Goal: Task Accomplishment & Management: Manage account settings

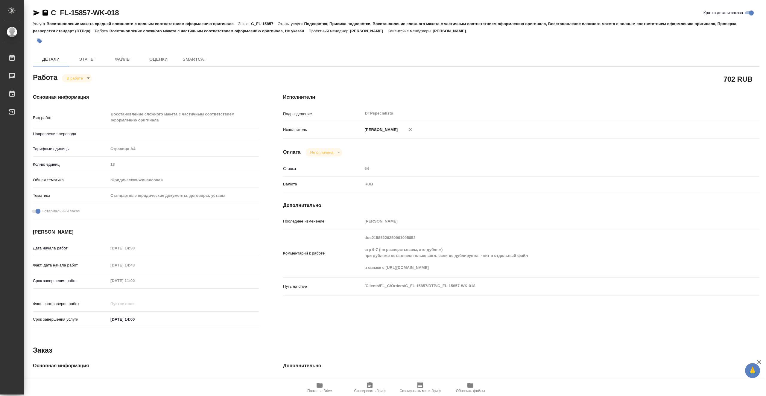
type textarea "x"
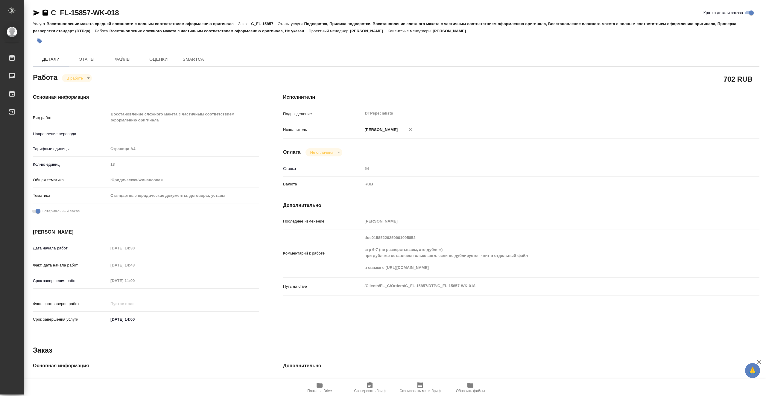
type textarea "x"
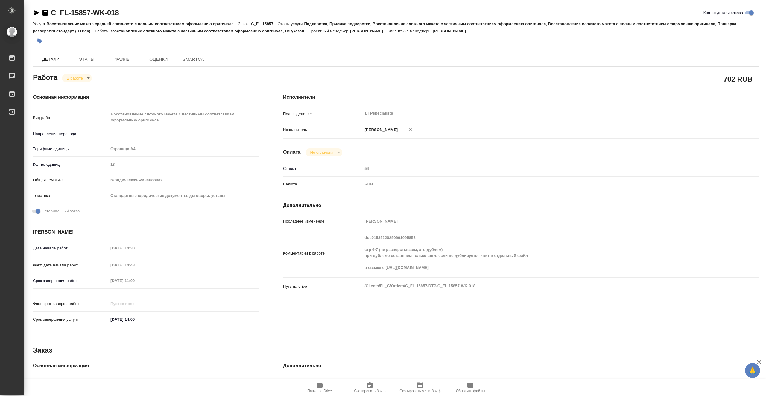
type textarea "x"
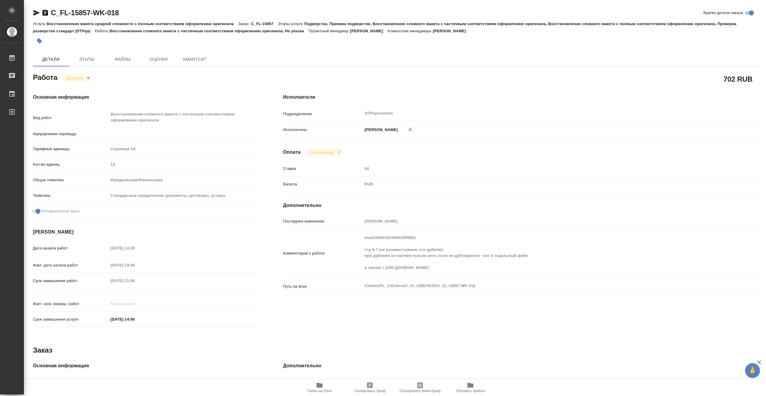
type textarea "x"
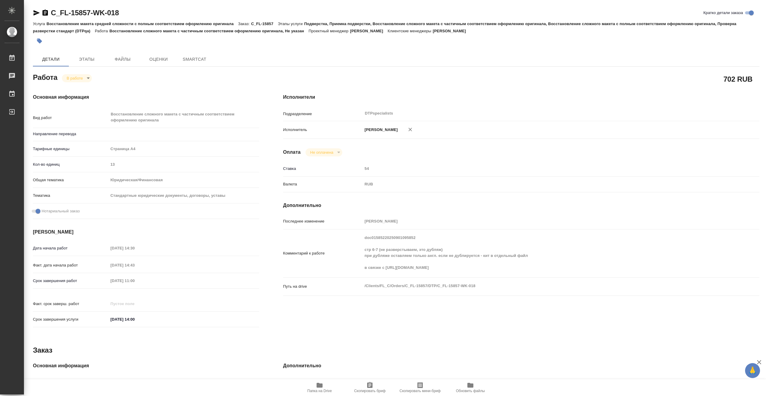
type textarea "x"
type input "Не указан"
type textarea "x"
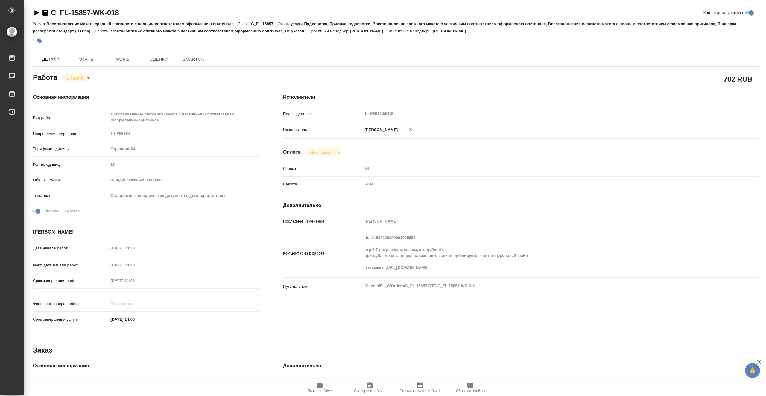
type textarea "x"
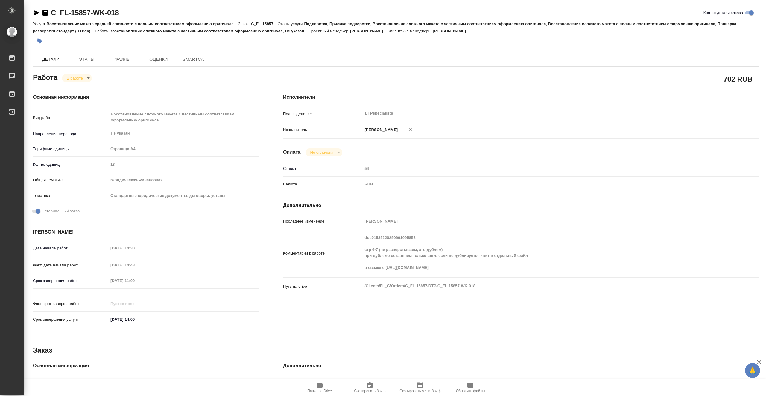
type textarea "x"
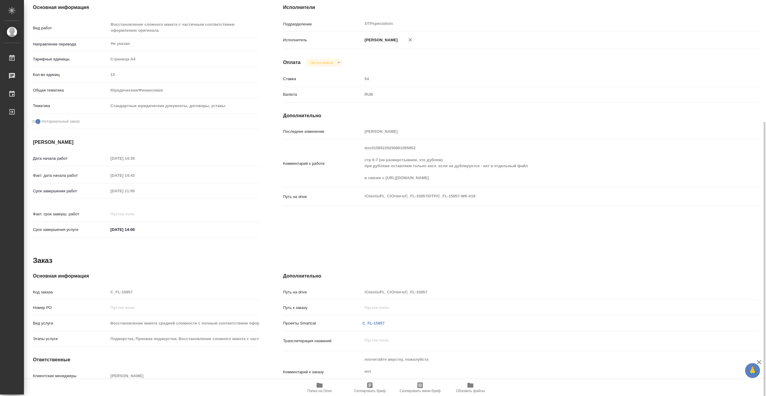
scroll to position [120, 0]
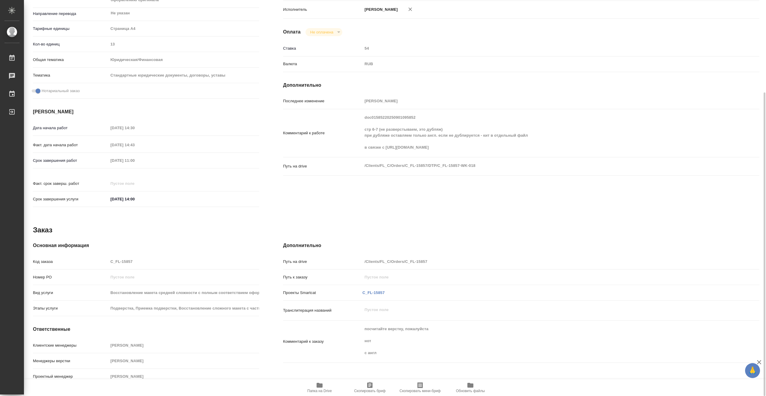
type textarea "x"
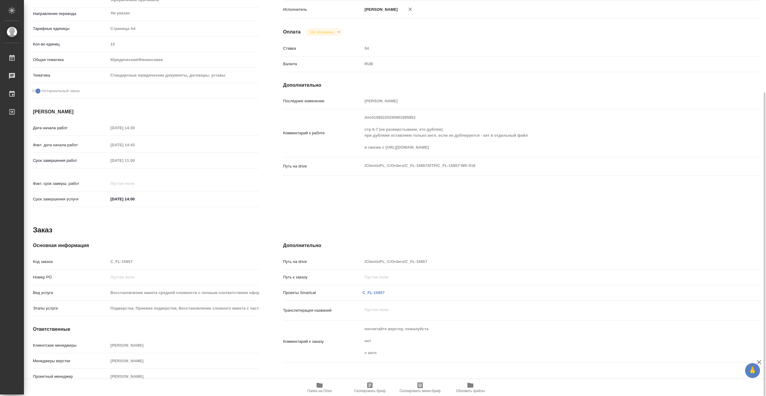
type textarea "x"
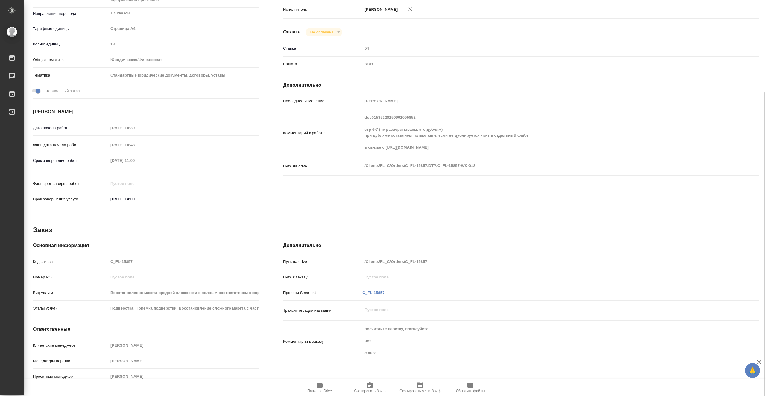
scroll to position [0, 0]
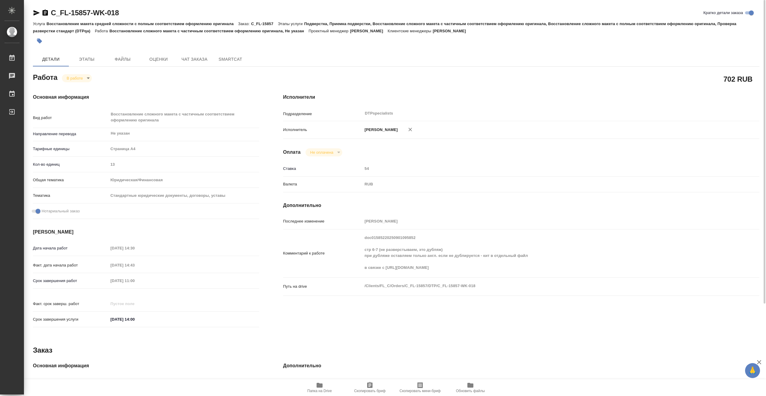
click at [79, 76] on body "🙏 .cls-1 fill:#fff; AWATERA Vasiutchenko Aleksandr Работы 0 Чаты График Выйти C…" at bounding box center [383, 198] width 766 height 396
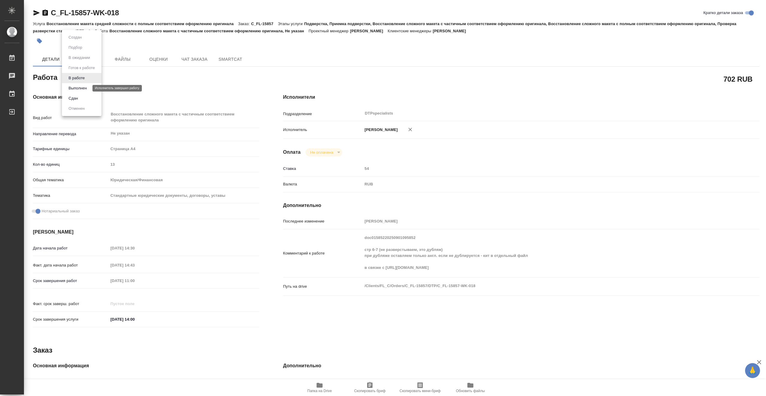
click at [88, 88] on button "Выполнен" at bounding box center [78, 88] width 22 height 7
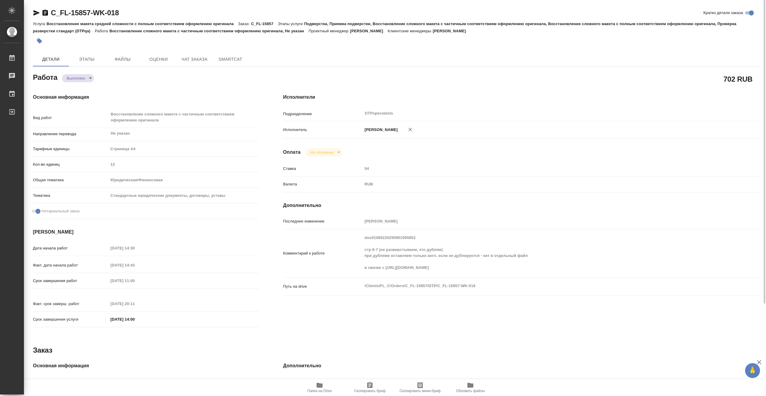
type textarea "x"
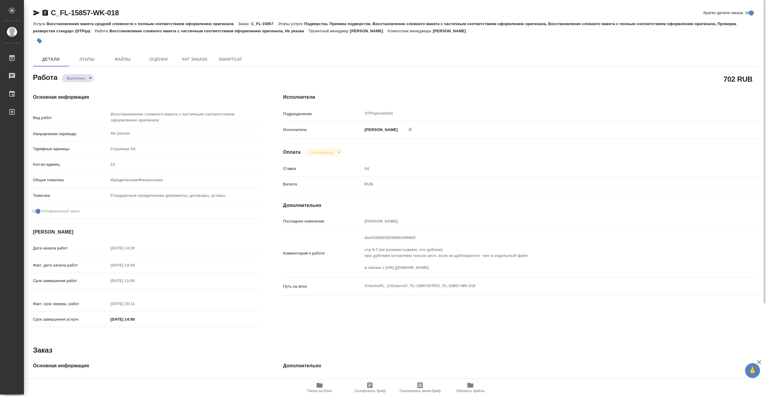
type textarea "x"
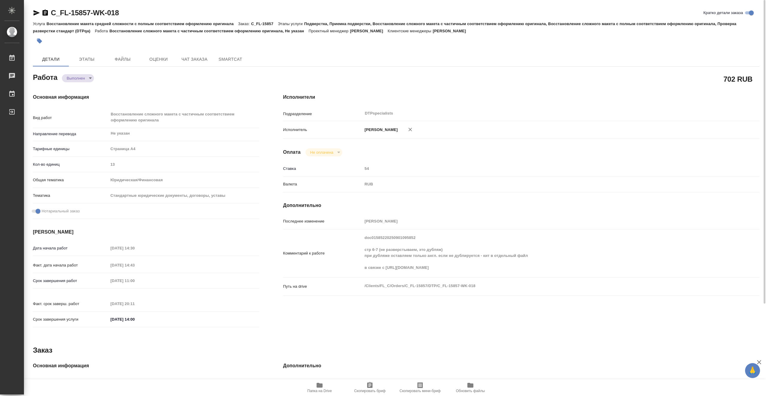
type textarea "x"
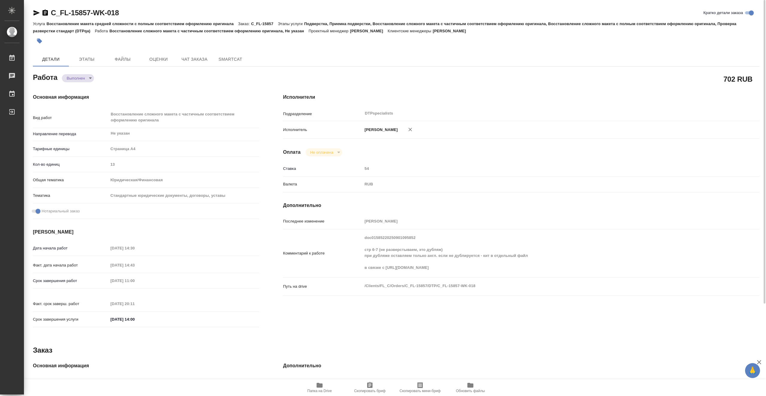
type textarea "x"
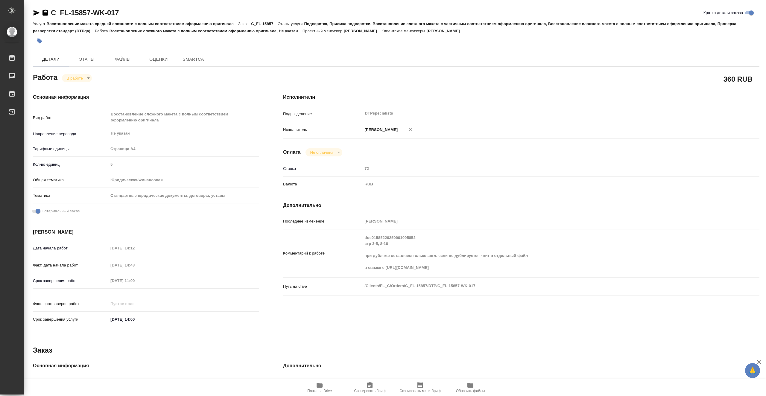
type textarea "x"
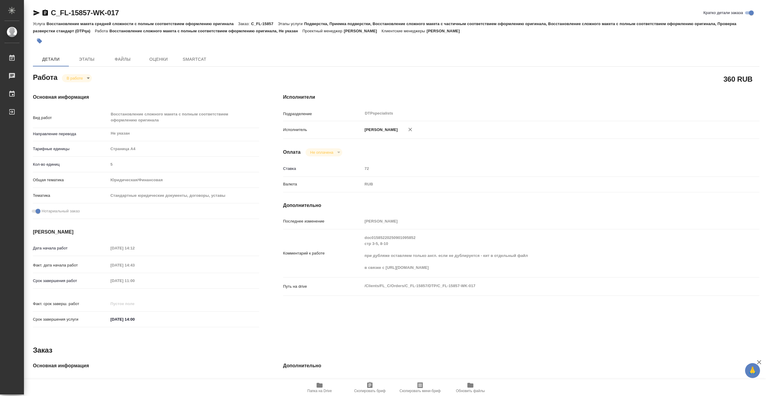
type textarea "x"
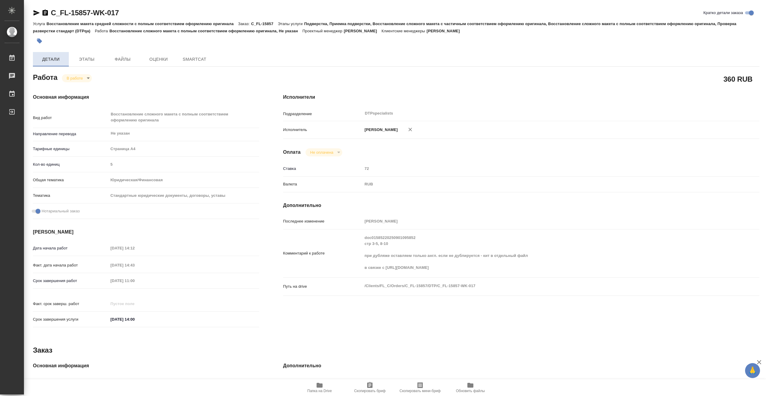
type textarea "x"
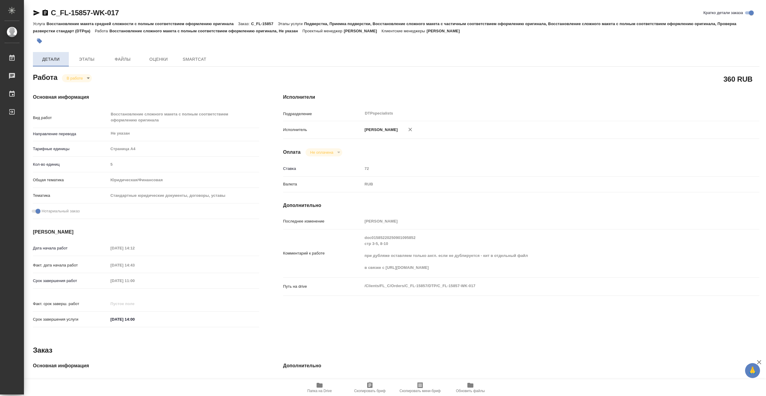
type textarea "x"
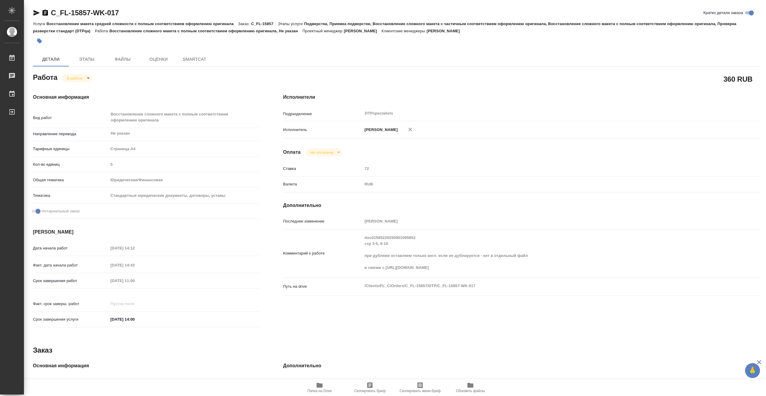
click at [81, 80] on body "🙏 .cls-1 fill:#fff; AWATERA Vasiutchenko Aleksandr Работы Чаты График Выйти C_F…" at bounding box center [383, 198] width 766 height 396
type textarea "x"
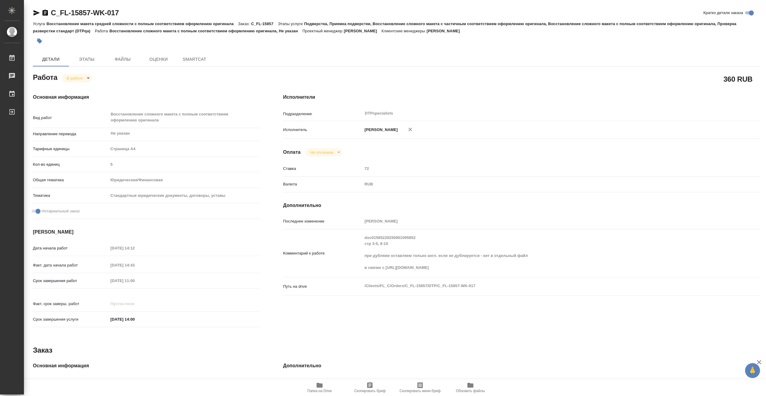
type textarea "x"
click at [85, 87] on button "Выполнен" at bounding box center [78, 88] width 22 height 7
type textarea "x"
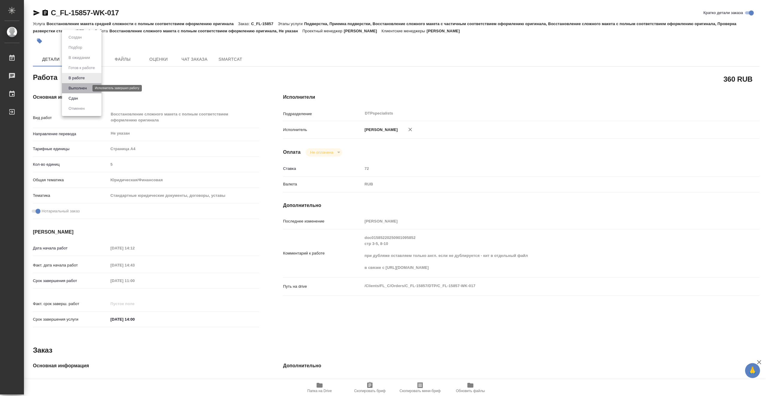
type textarea "x"
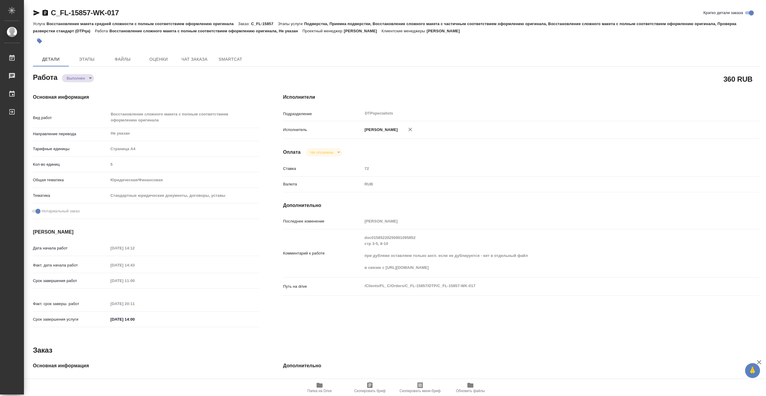
type textarea "x"
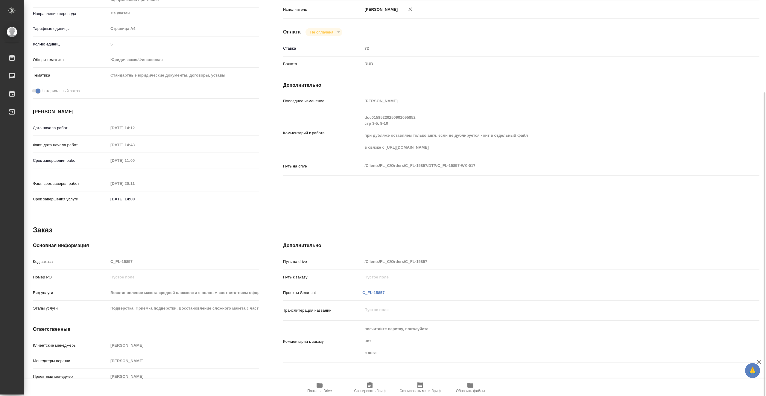
type textarea "x"
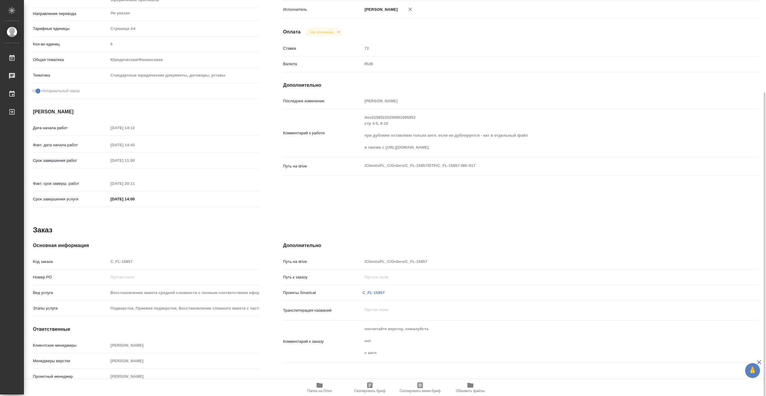
type textarea "x"
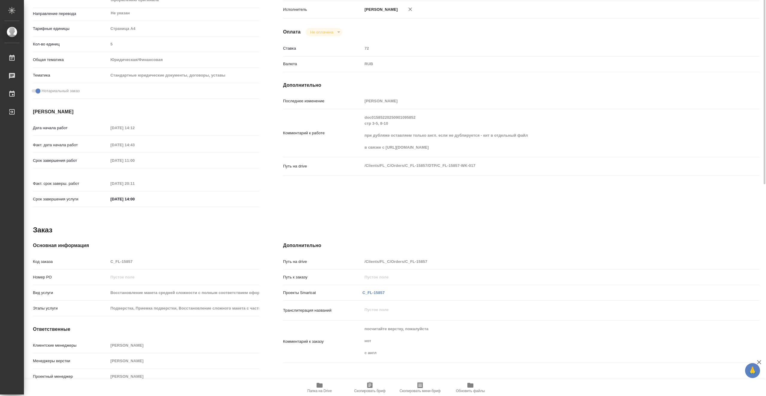
scroll to position [0, 0]
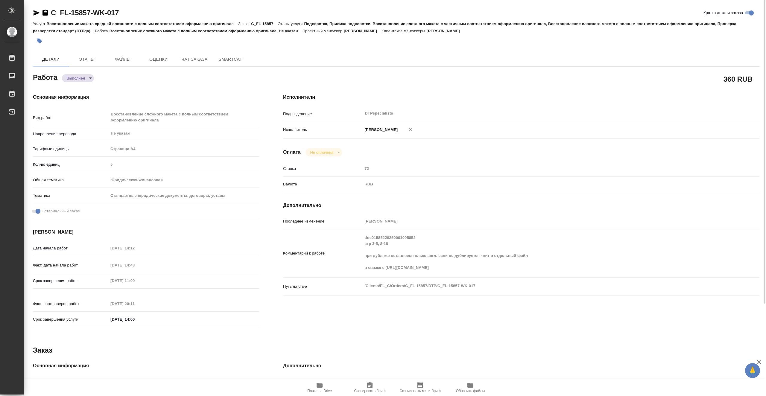
type textarea "x"
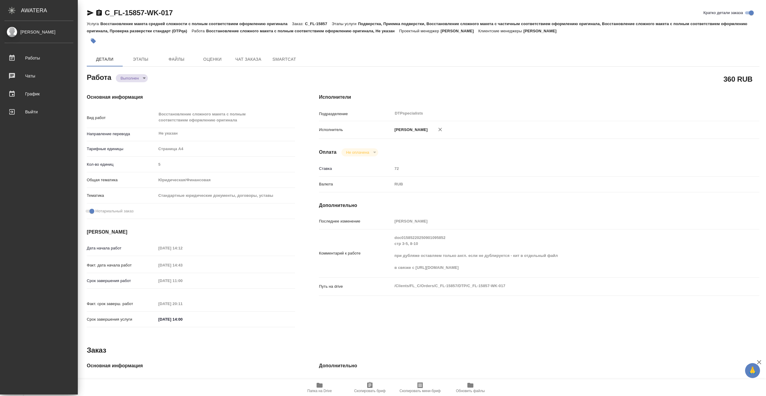
type textarea "x"
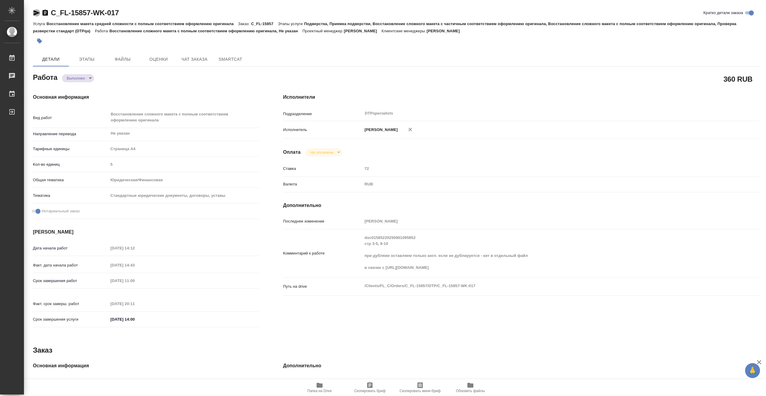
click at [37, 13] on icon "button" at bounding box center [37, 12] width 6 height 5
type textarea "x"
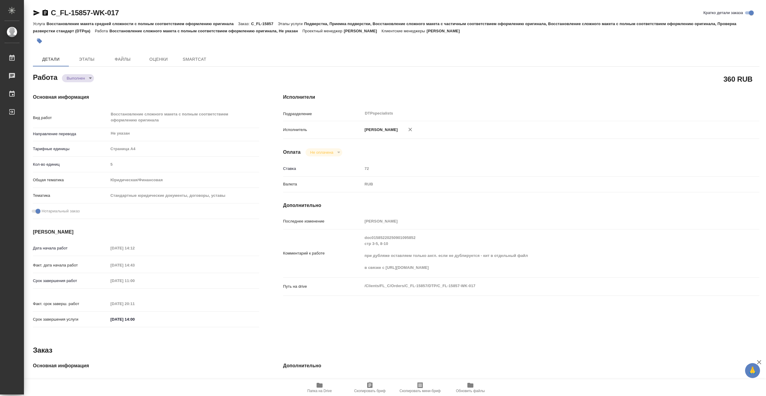
type textarea "x"
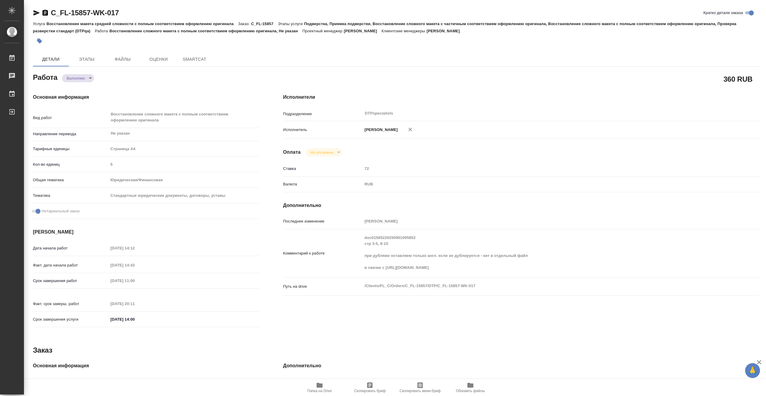
type textarea "x"
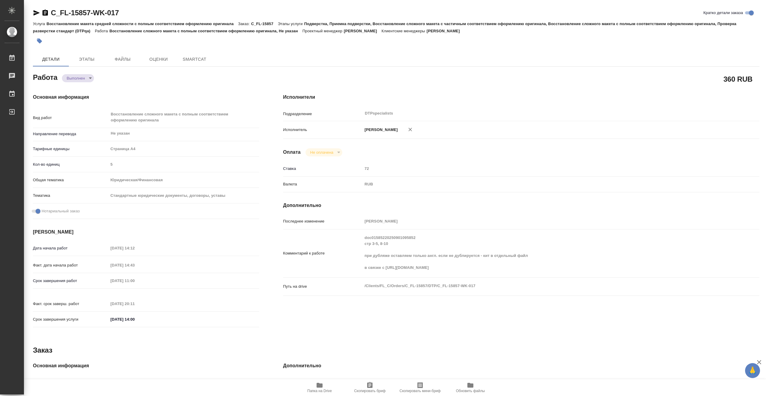
type textarea "x"
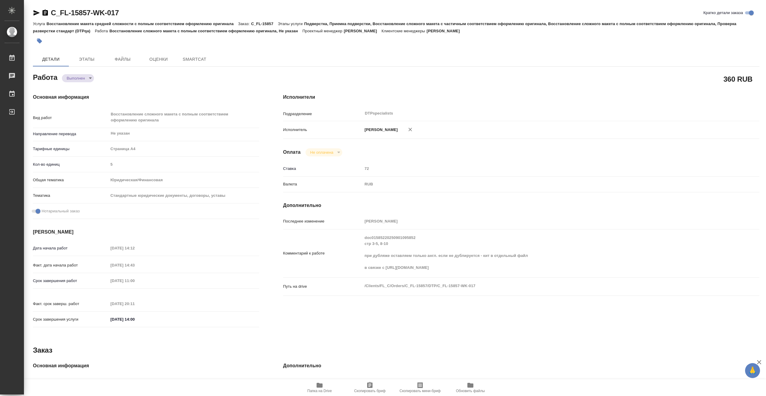
type textarea "x"
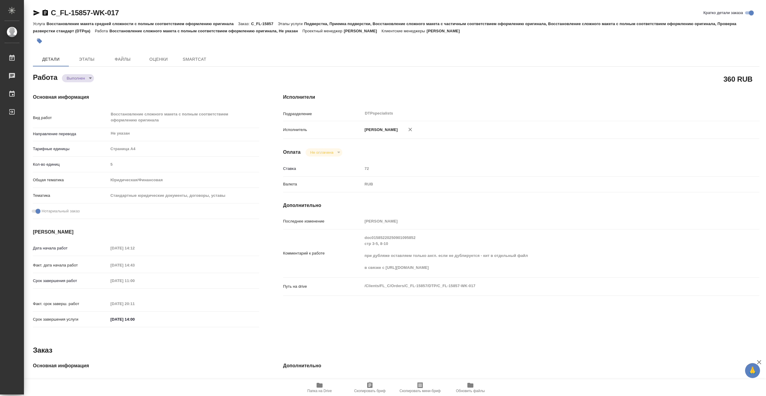
type textarea "x"
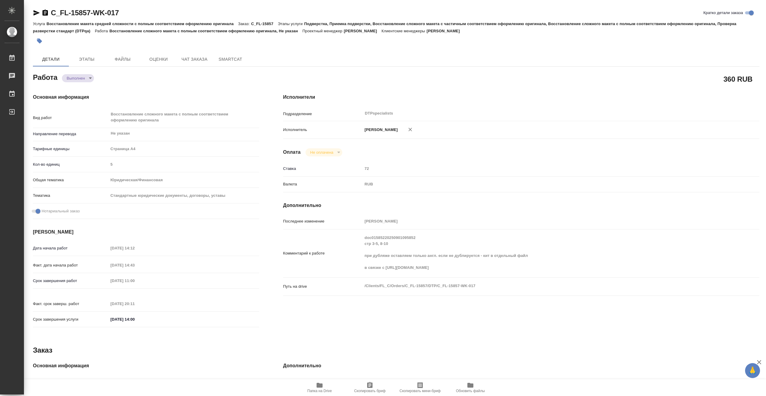
type textarea "x"
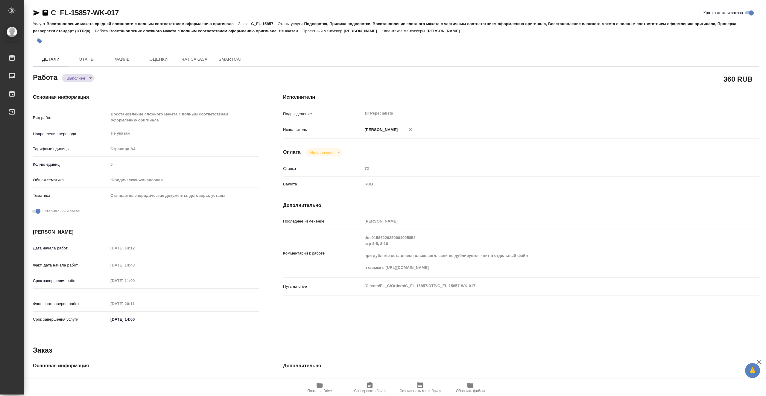
type textarea "x"
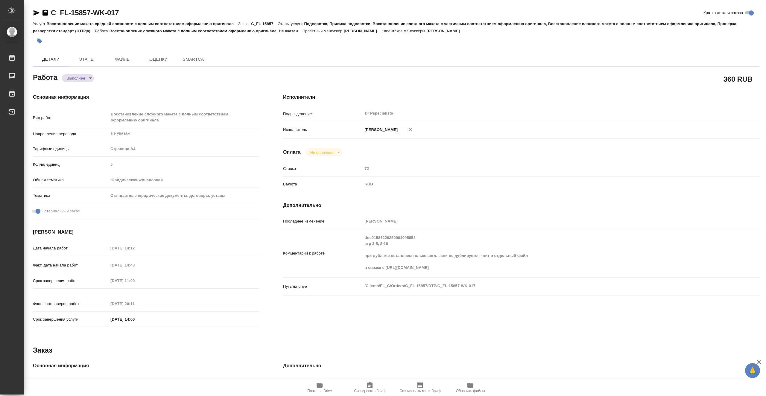
type textarea "x"
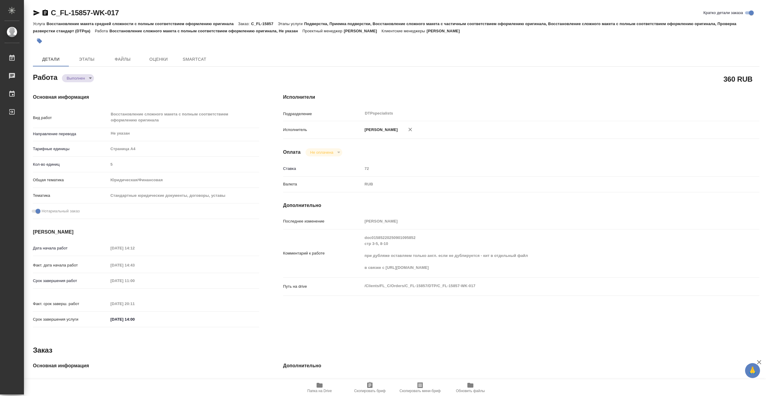
type textarea "x"
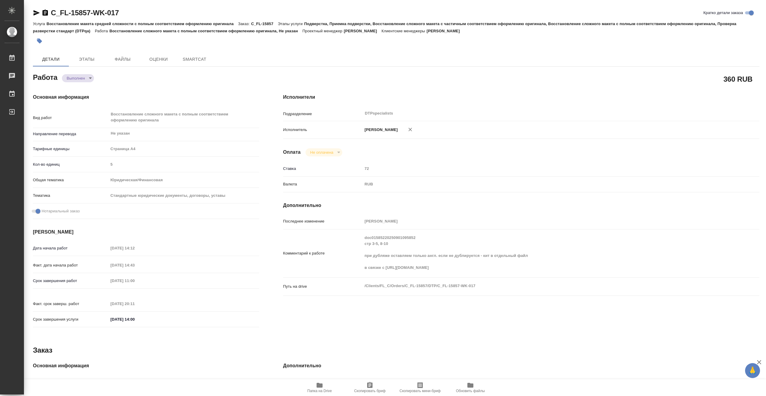
type textarea "x"
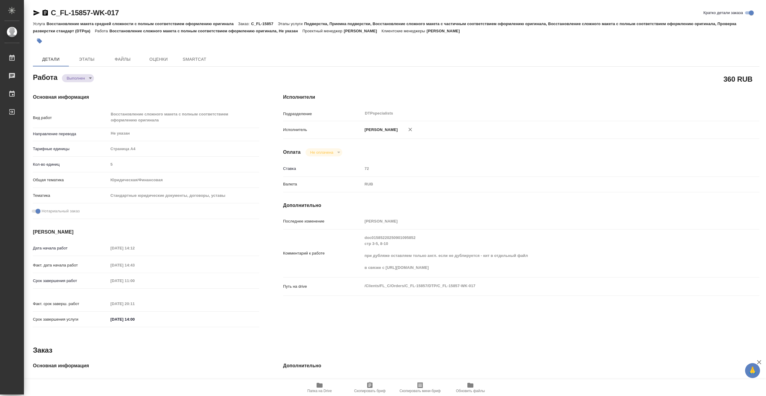
type textarea "x"
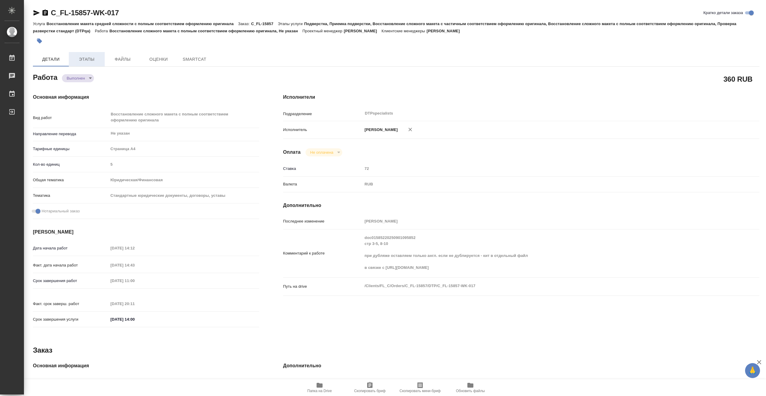
type textarea "x"
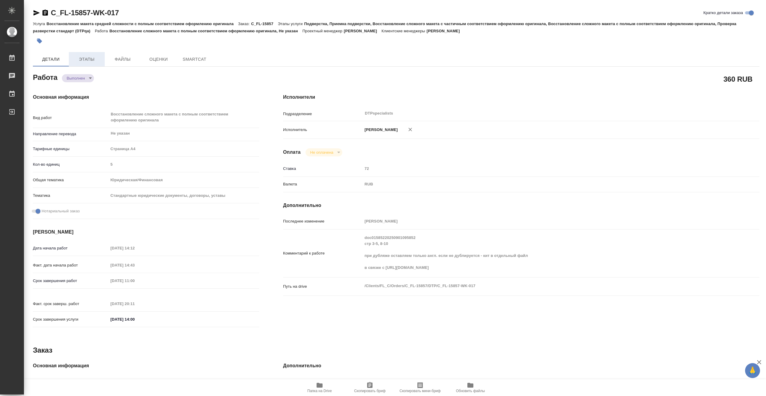
type textarea "x"
click at [96, 59] on span "Этапы" at bounding box center [86, 59] width 29 height 7
